Goal: Information Seeking & Learning: Find contact information

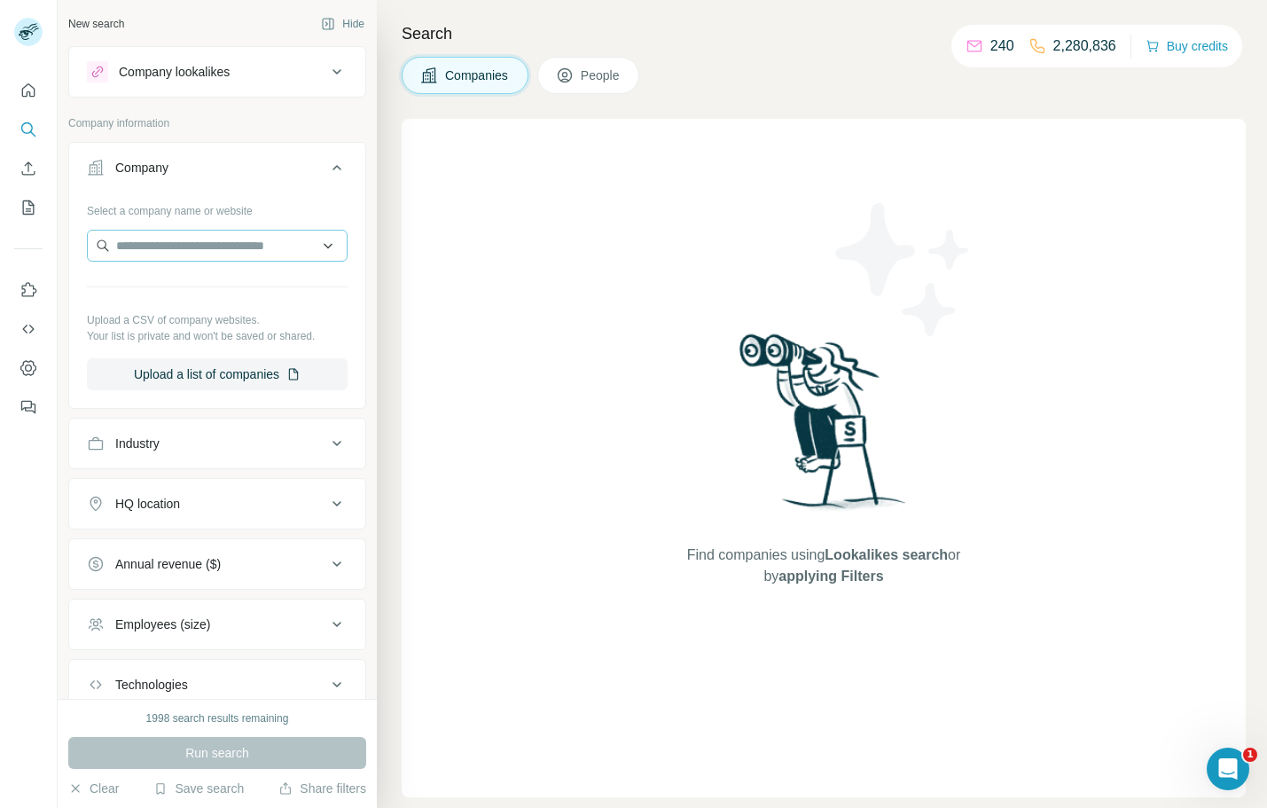
click at [212, 229] on div "Select a company name or website Upload a CSV of company websites. Your list is…" at bounding box center [217, 293] width 261 height 194
click at [231, 239] on input "text" at bounding box center [217, 246] width 261 height 32
type input "*******"
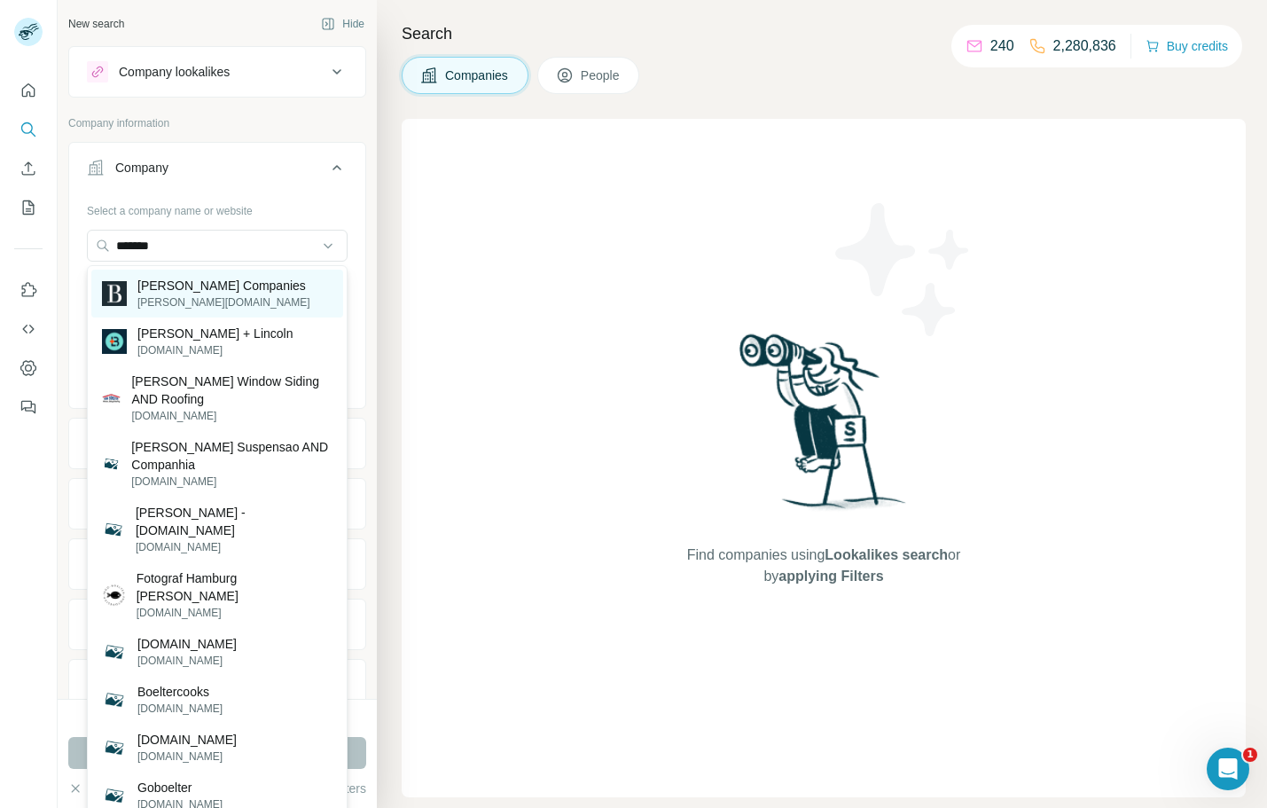
click at [269, 300] on div "[PERSON_NAME] Companies [PERSON_NAME][DOMAIN_NAME]" at bounding box center [217, 294] width 252 height 48
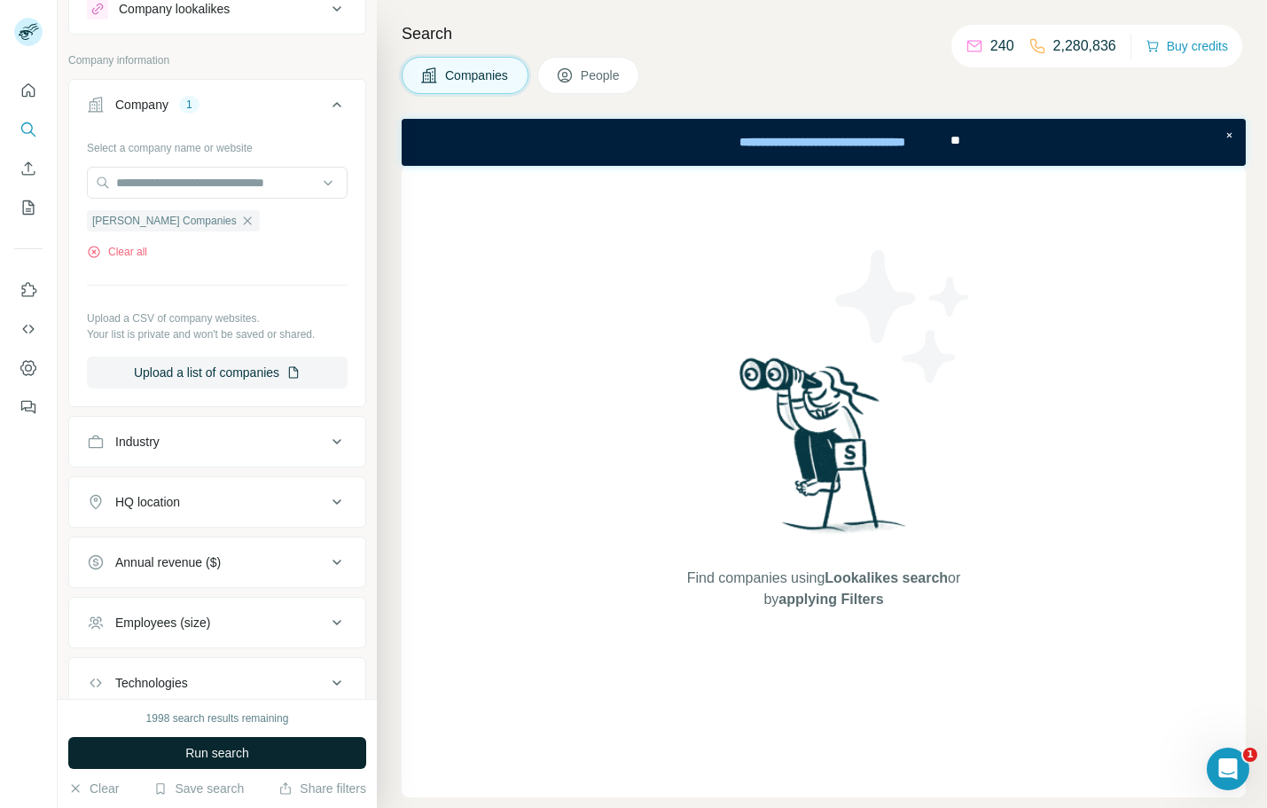
click at [238, 754] on span "Run search" at bounding box center [217, 753] width 64 height 18
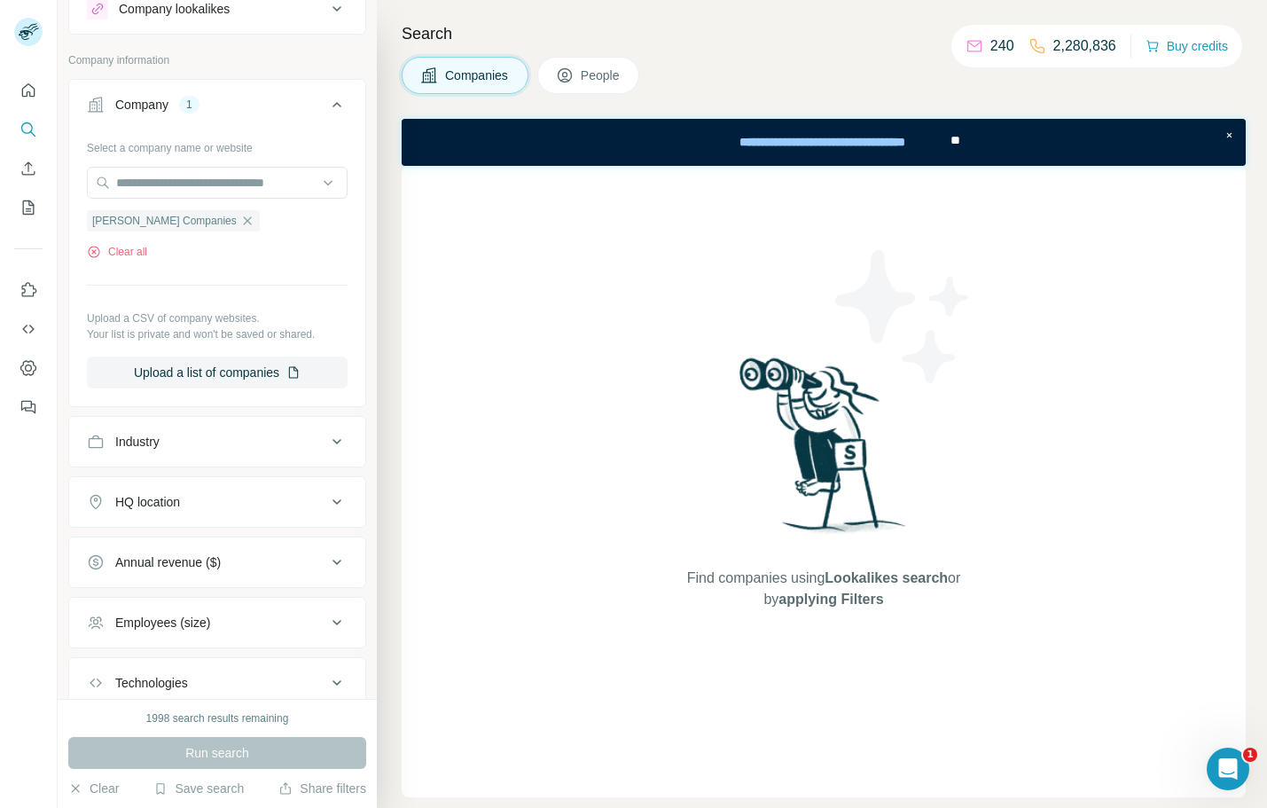
click at [579, 67] on button "People" at bounding box center [588, 75] width 103 height 37
